Goal: Task Accomplishment & Management: Use online tool/utility

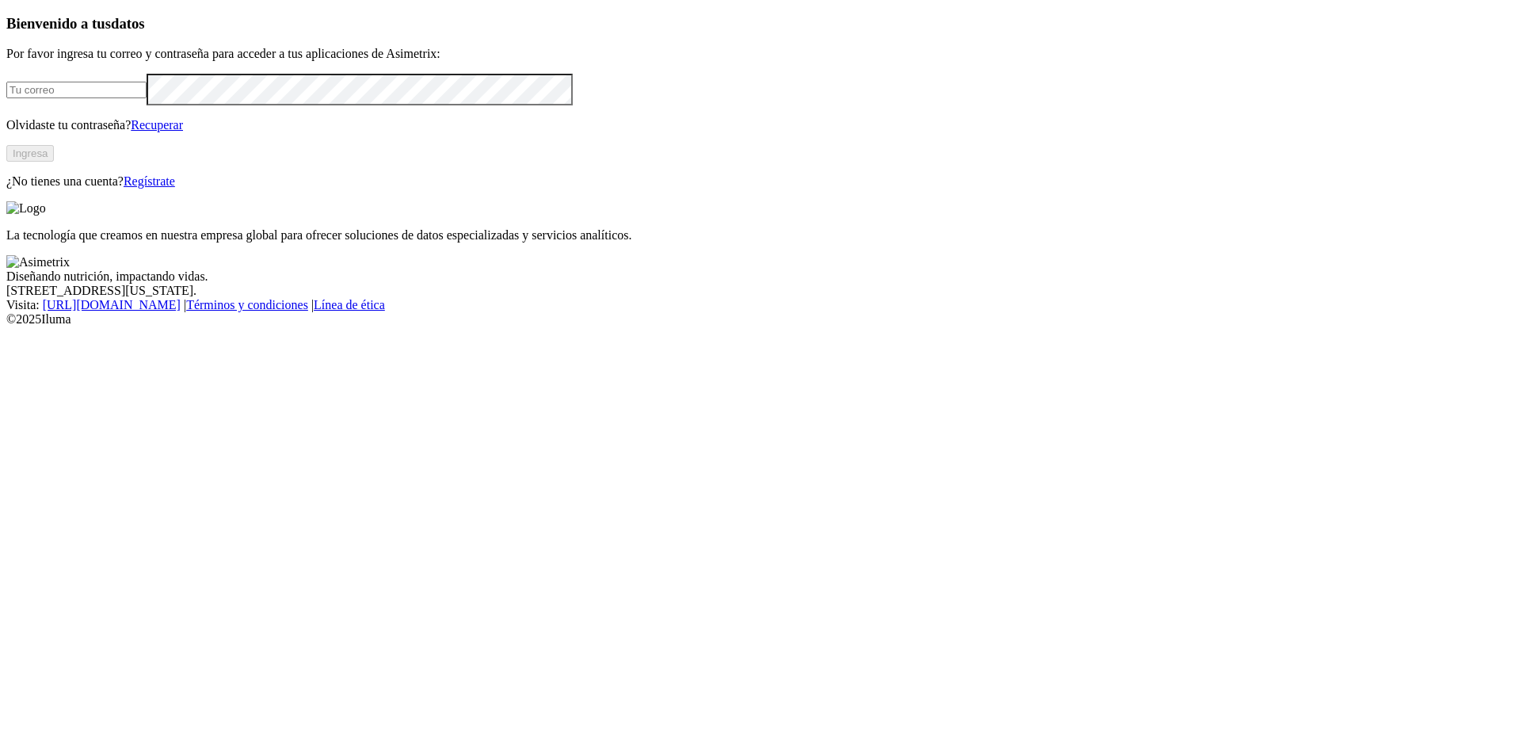
type input "[EMAIL_ADDRESS][DOMAIN_NAME]"
click at [54, 162] on button "Ingresa" at bounding box center [30, 153] width 48 height 17
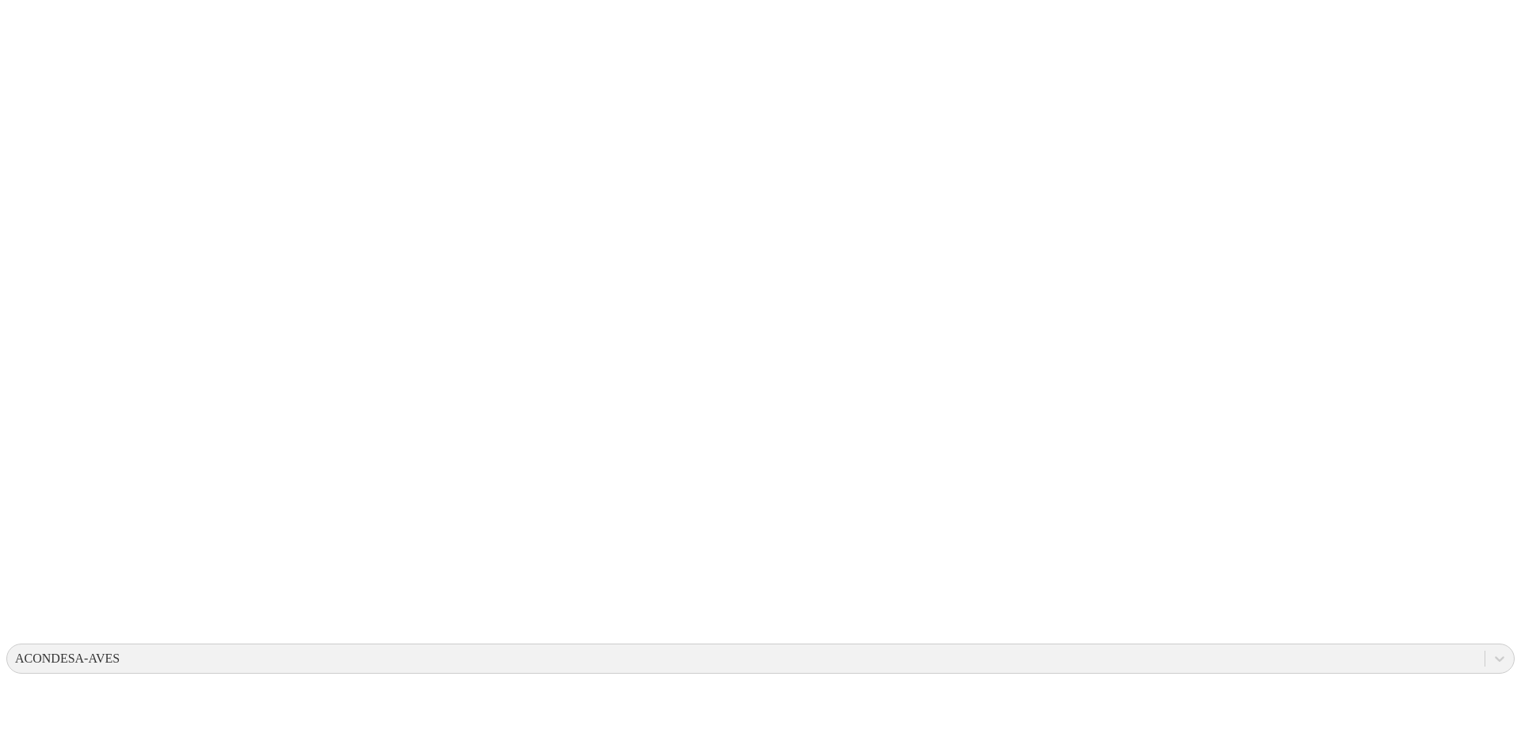
drag, startPoint x: 420, startPoint y: 236, endPoint x: 73, endPoint y: 250, distance: 347.4
type input "pesos semanales"
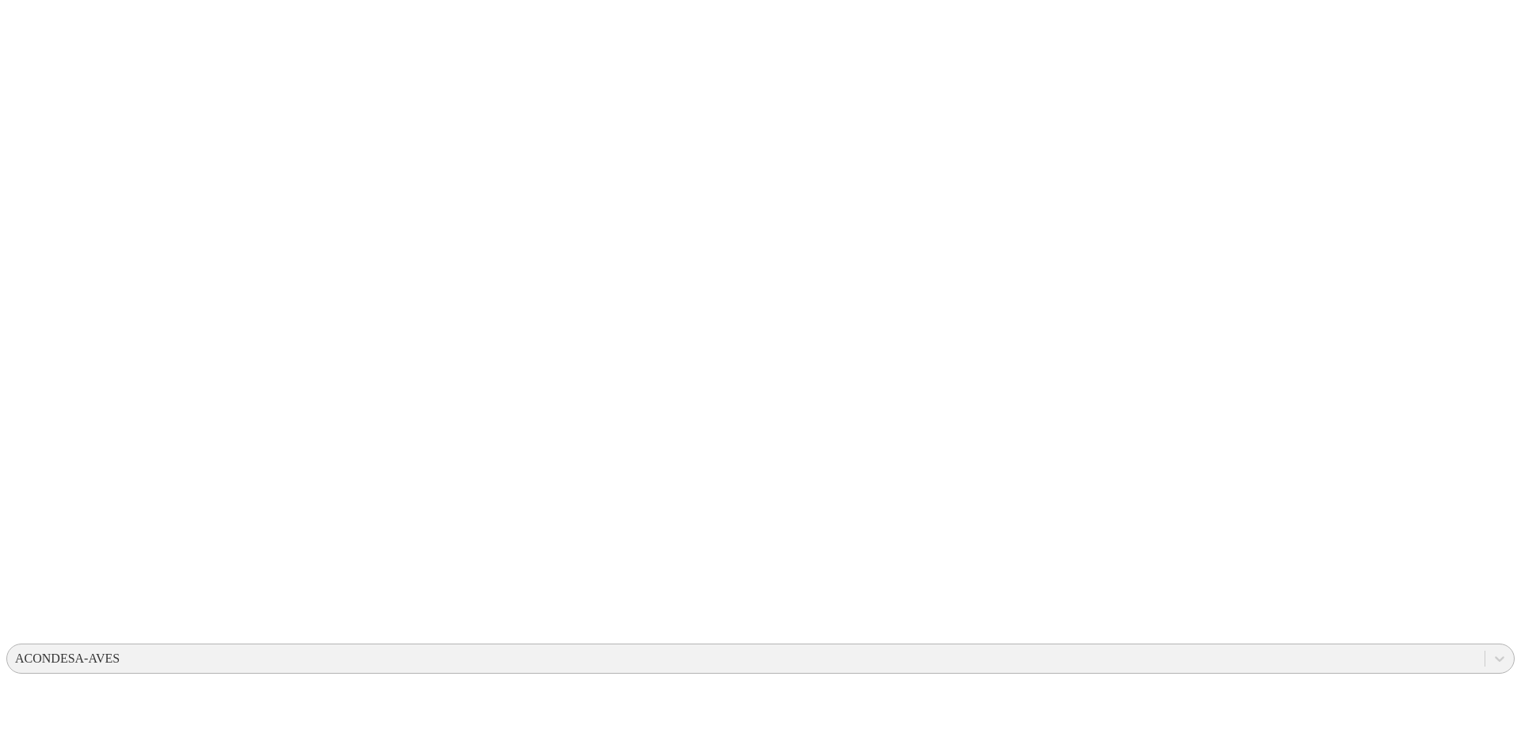
type input "14 de octubre 2025"
type input "Pesos semanales"
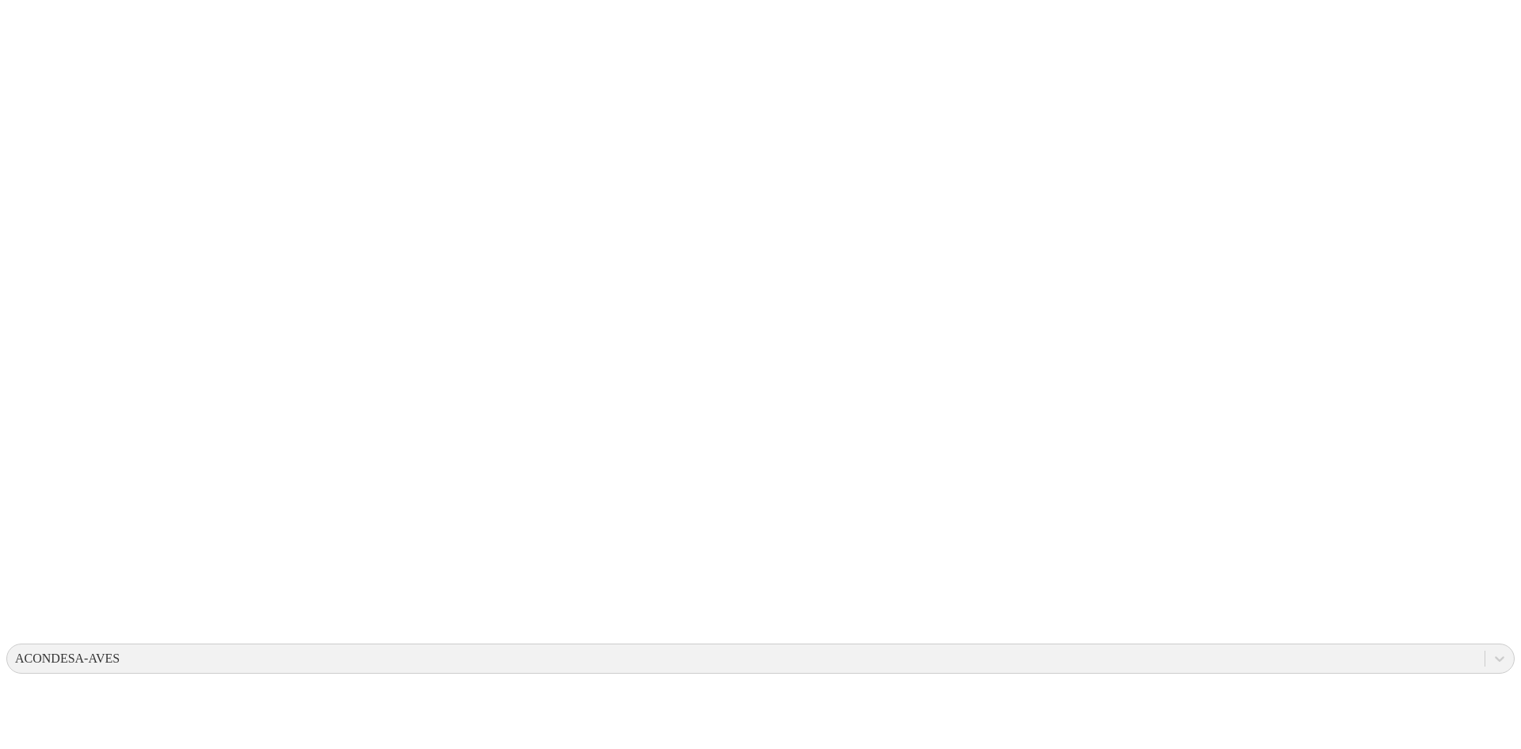
drag, startPoint x: 148, startPoint y: 244, endPoint x: 0, endPoint y: 258, distance: 148.9
type input "pesos semanales"
type input "14 de octubre 2024"
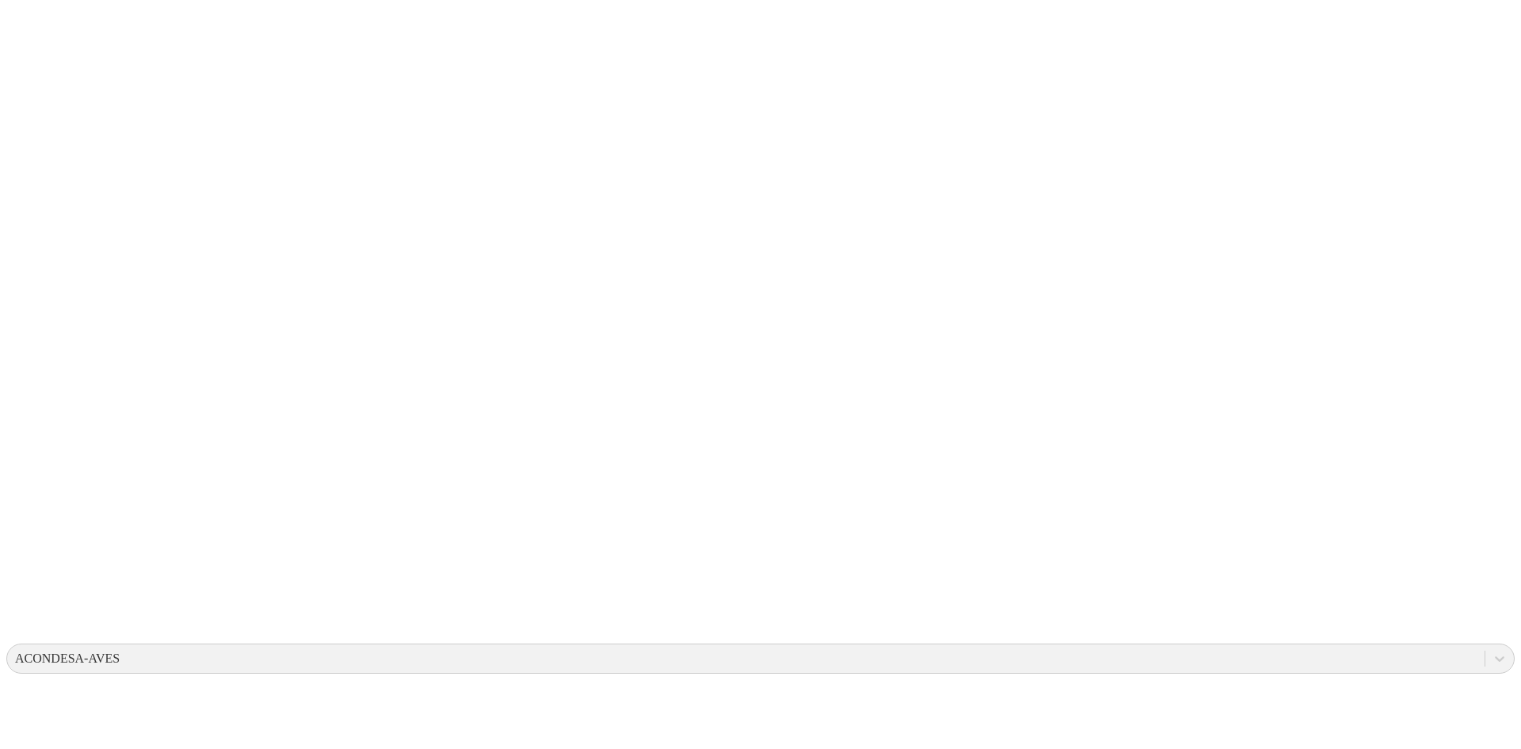
type input "Pesos Semanales"
